Goal: Task Accomplishment & Management: Manage account settings

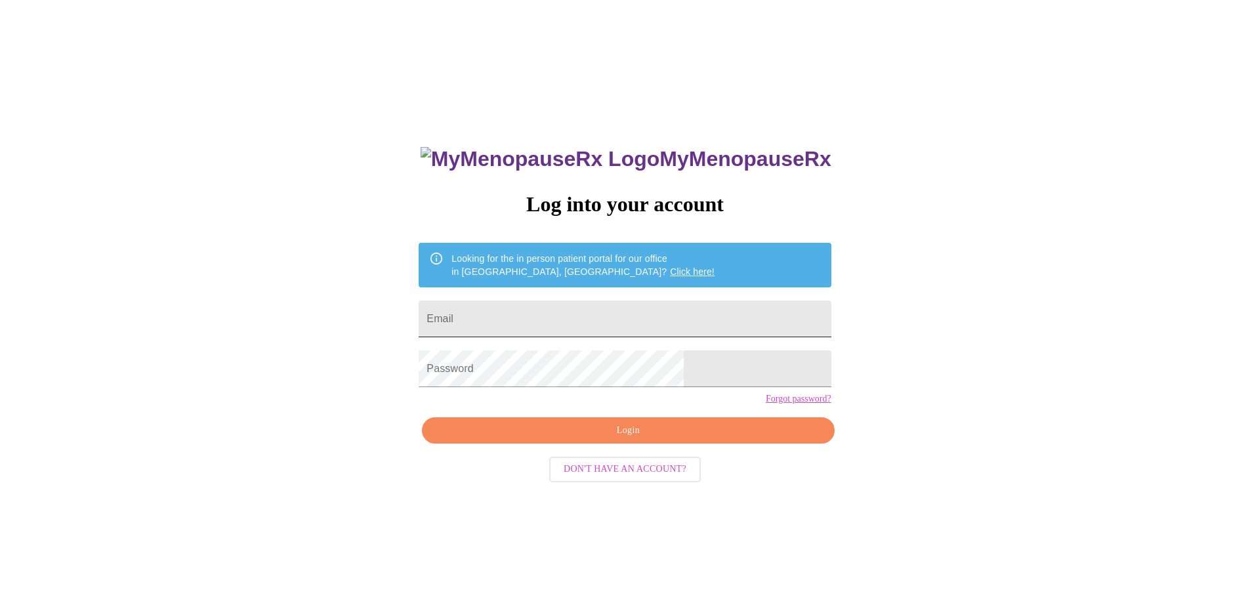
click at [602, 321] on input "Email" at bounding box center [625, 318] width 412 height 37
type input "[EMAIL_ADDRESS][DOMAIN_NAME]"
click at [627, 439] on span "Login" at bounding box center [628, 430] width 382 height 16
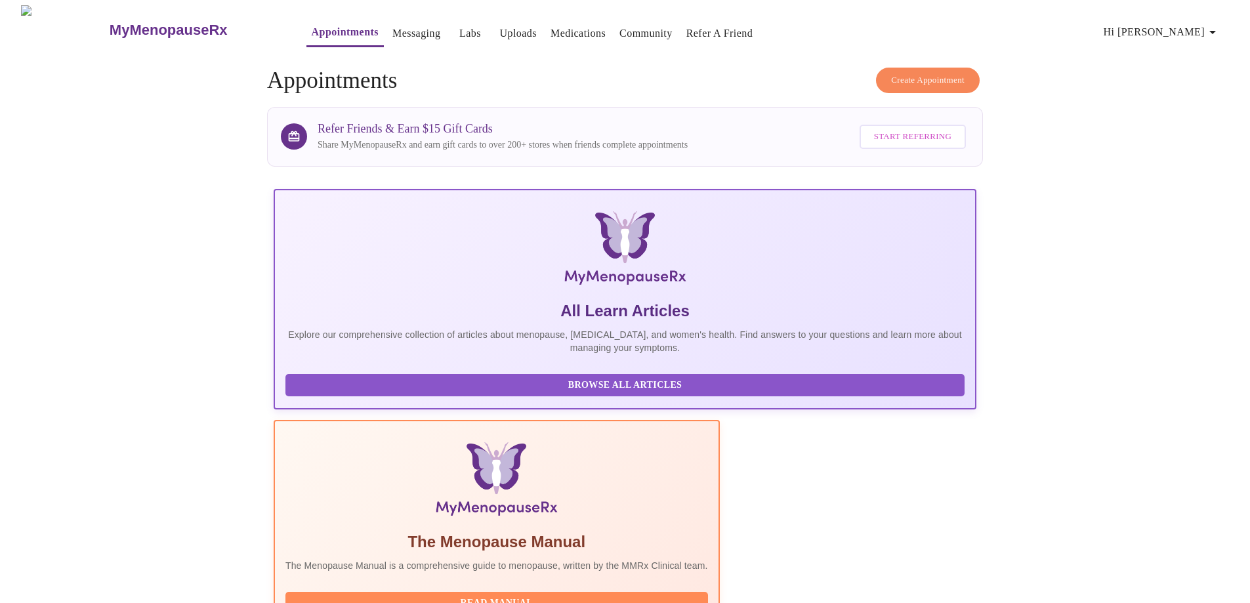
click at [392, 28] on link "Messaging" at bounding box center [416, 33] width 48 height 18
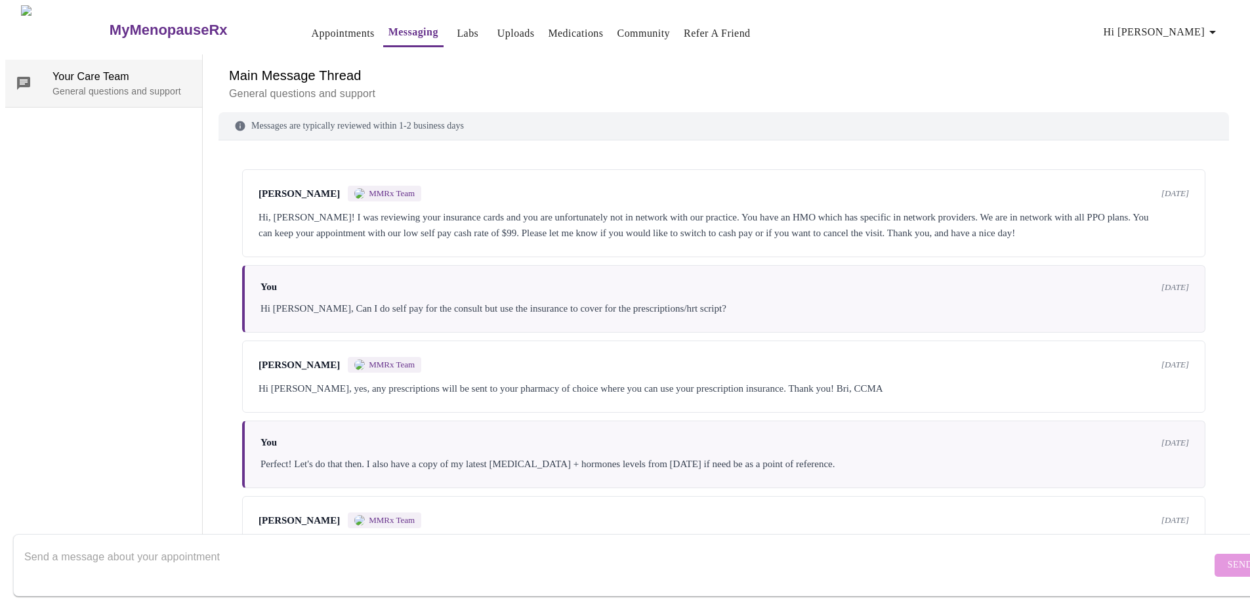
click at [81, 69] on span "Your Care Team" at bounding box center [121, 77] width 139 height 16
click at [1220, 26] on icon "button" at bounding box center [1212, 32] width 16 height 16
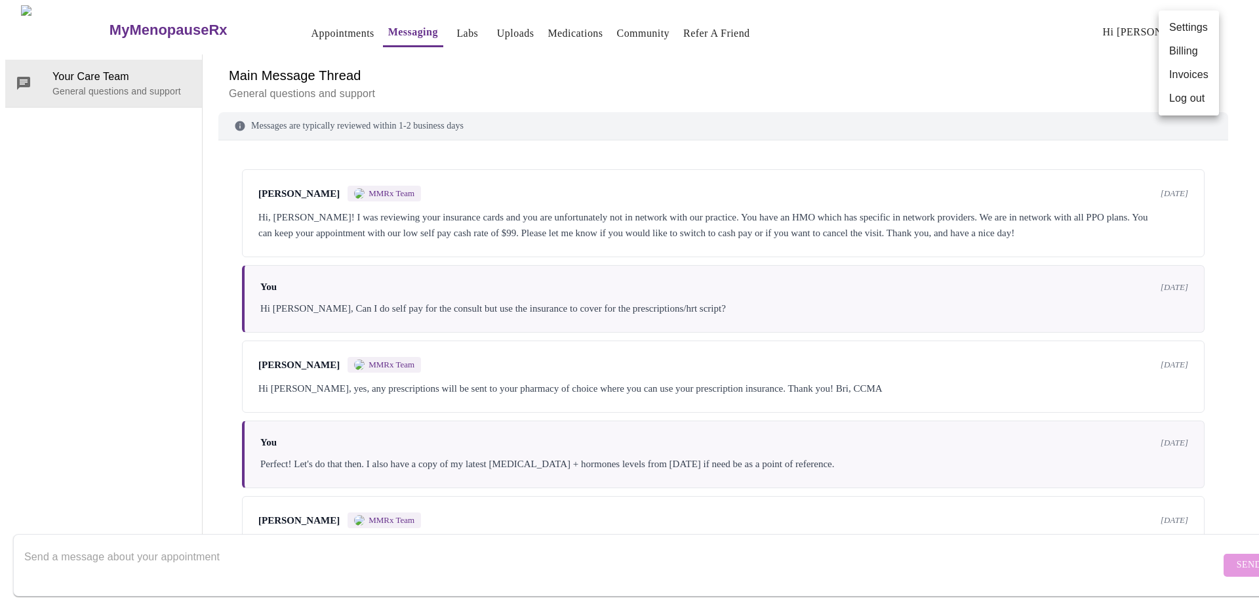
click at [310, 29] on div at bounding box center [629, 301] width 1259 height 603
click at [312, 29] on link "Appointments" at bounding box center [343, 33] width 63 height 18
